Goal: Transaction & Acquisition: Obtain resource

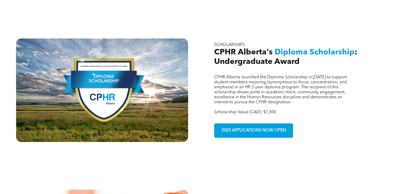
scroll to position [322, 0]
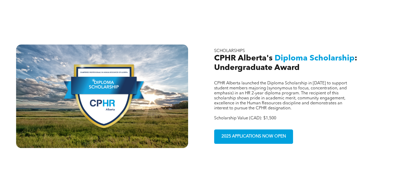
click at [230, 54] on span "CPHR Alberta's" at bounding box center [243, 58] width 58 height 8
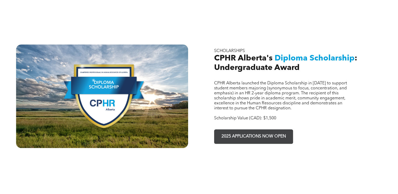
click at [234, 132] on span "2025 APPLICATIONS NOW OPEN" at bounding box center [254, 137] width 68 height 10
